Goal: Task Accomplishment & Management: Manage account settings

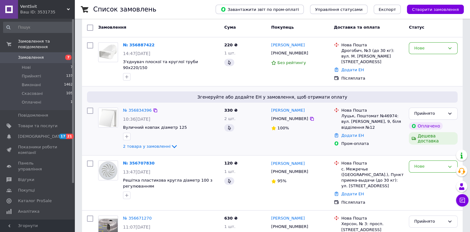
scroll to position [31, 0]
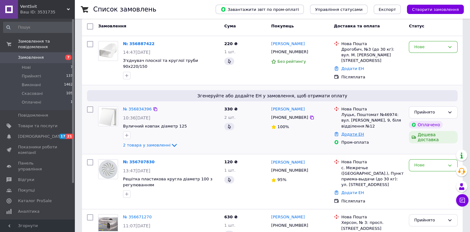
click at [353, 132] on link "Додати ЕН" at bounding box center [353, 134] width 23 height 5
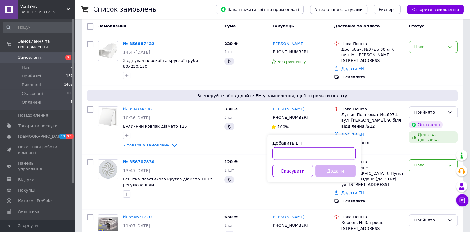
click at [303, 155] on input "Добавить ЕН" at bounding box center [314, 153] width 83 height 12
type input "59001432769096"
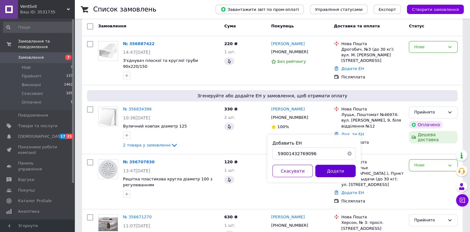
click at [337, 173] on button "Додати" at bounding box center [336, 171] width 40 height 12
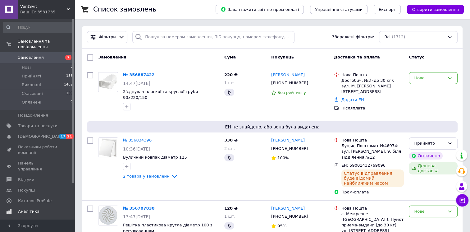
click at [32, 209] on span "Аналітика" at bounding box center [28, 212] width 21 height 6
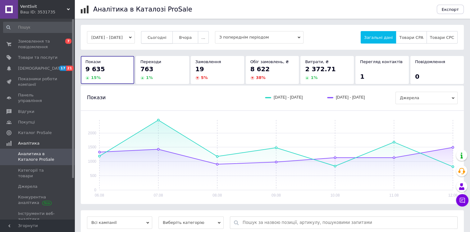
click at [163, 39] on span "Сьогодні" at bounding box center [157, 37] width 19 height 5
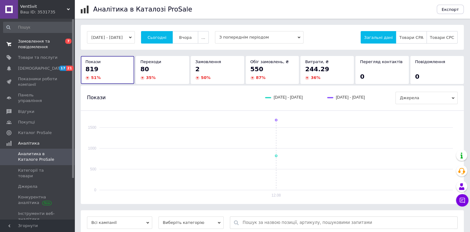
click at [31, 42] on span "Замовлення та повідомлення" at bounding box center [37, 44] width 39 height 11
